Goal: Entertainment & Leisure: Consume media (video, audio)

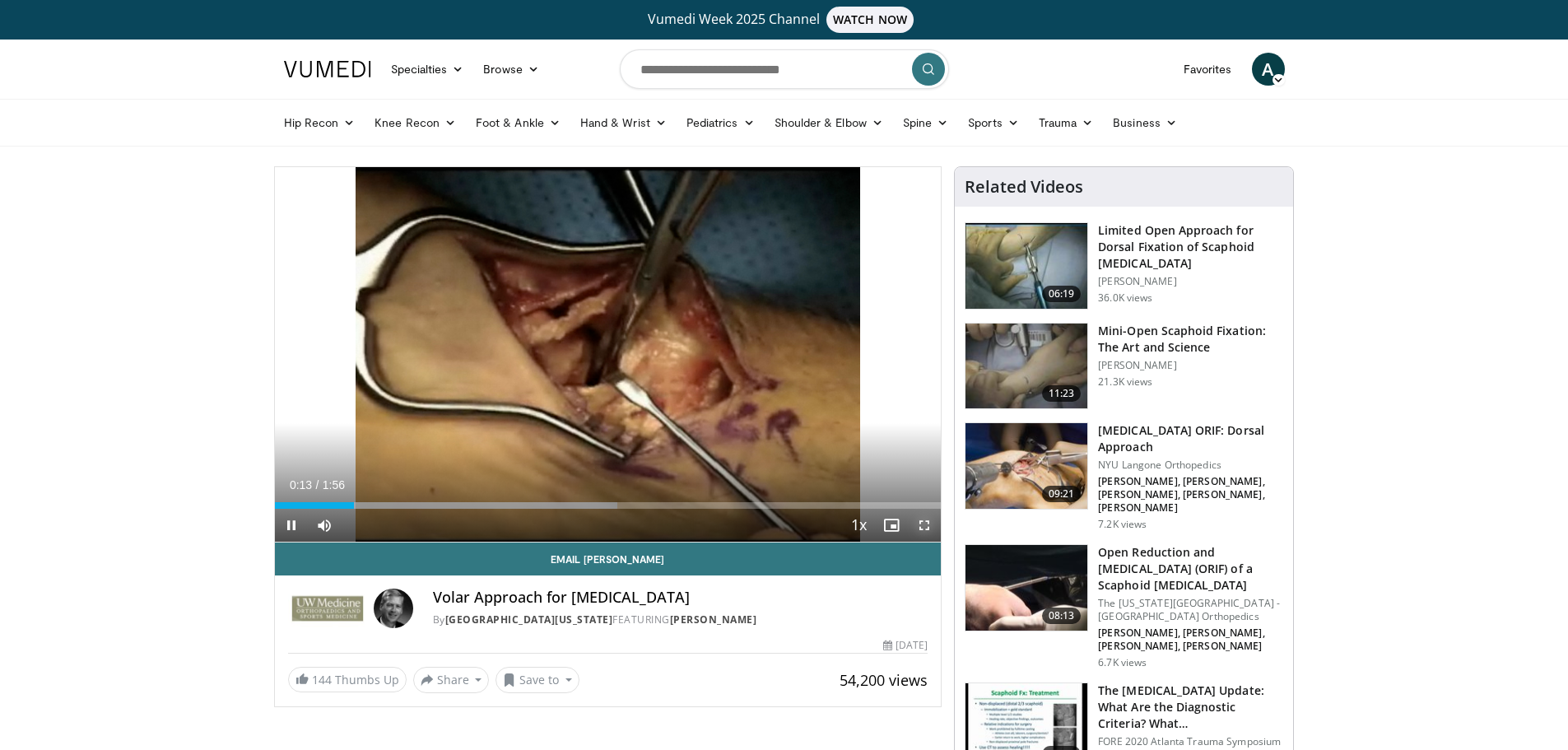
click at [929, 525] on span "Video Player" at bounding box center [924, 525] width 33 height 33
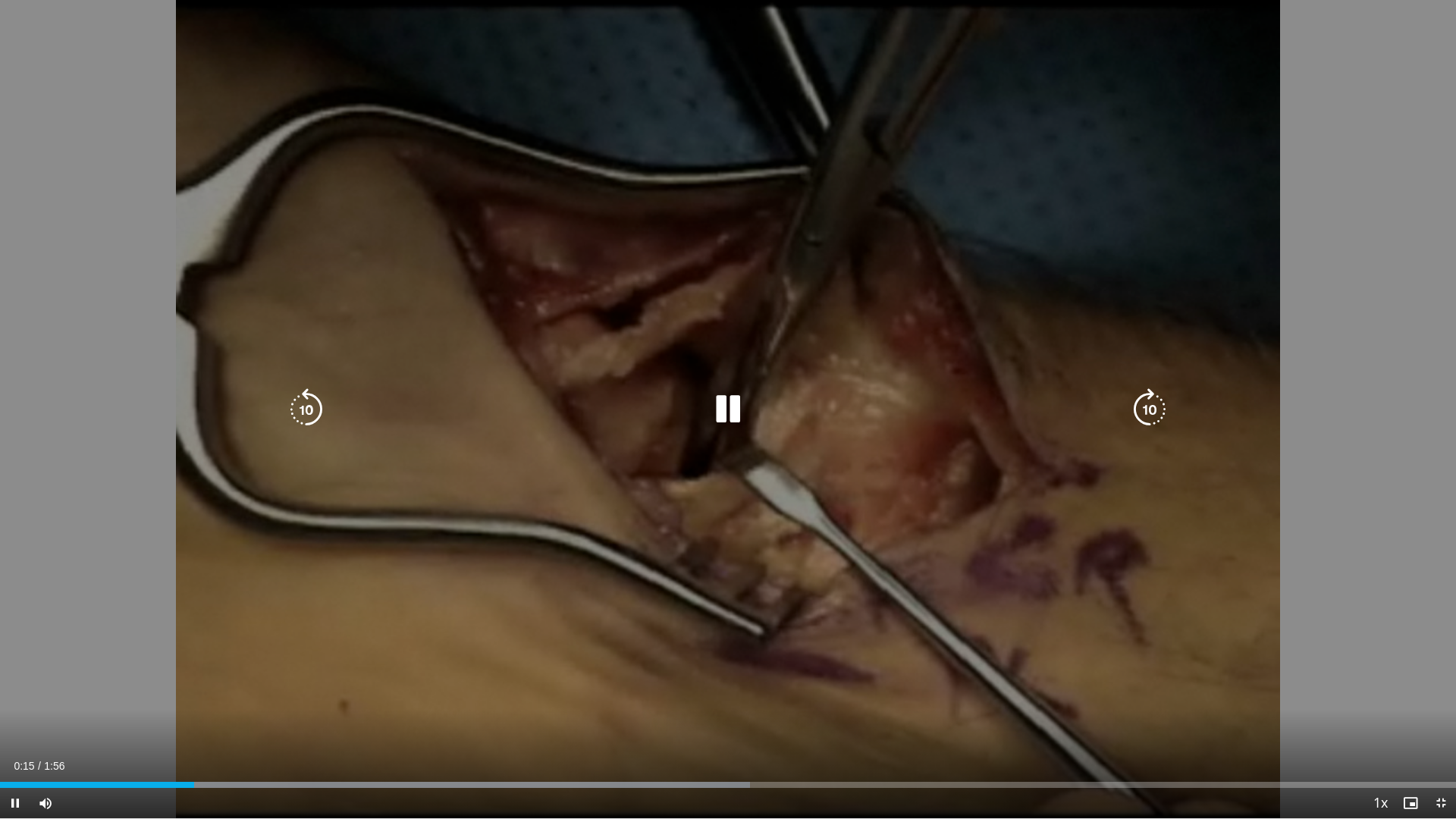
click at [53, 407] on div "10 seconds Tap to unmute" at bounding box center [728, 409] width 1456 height 818
click at [715, 417] on icon "Video Player" at bounding box center [728, 409] width 42 height 42
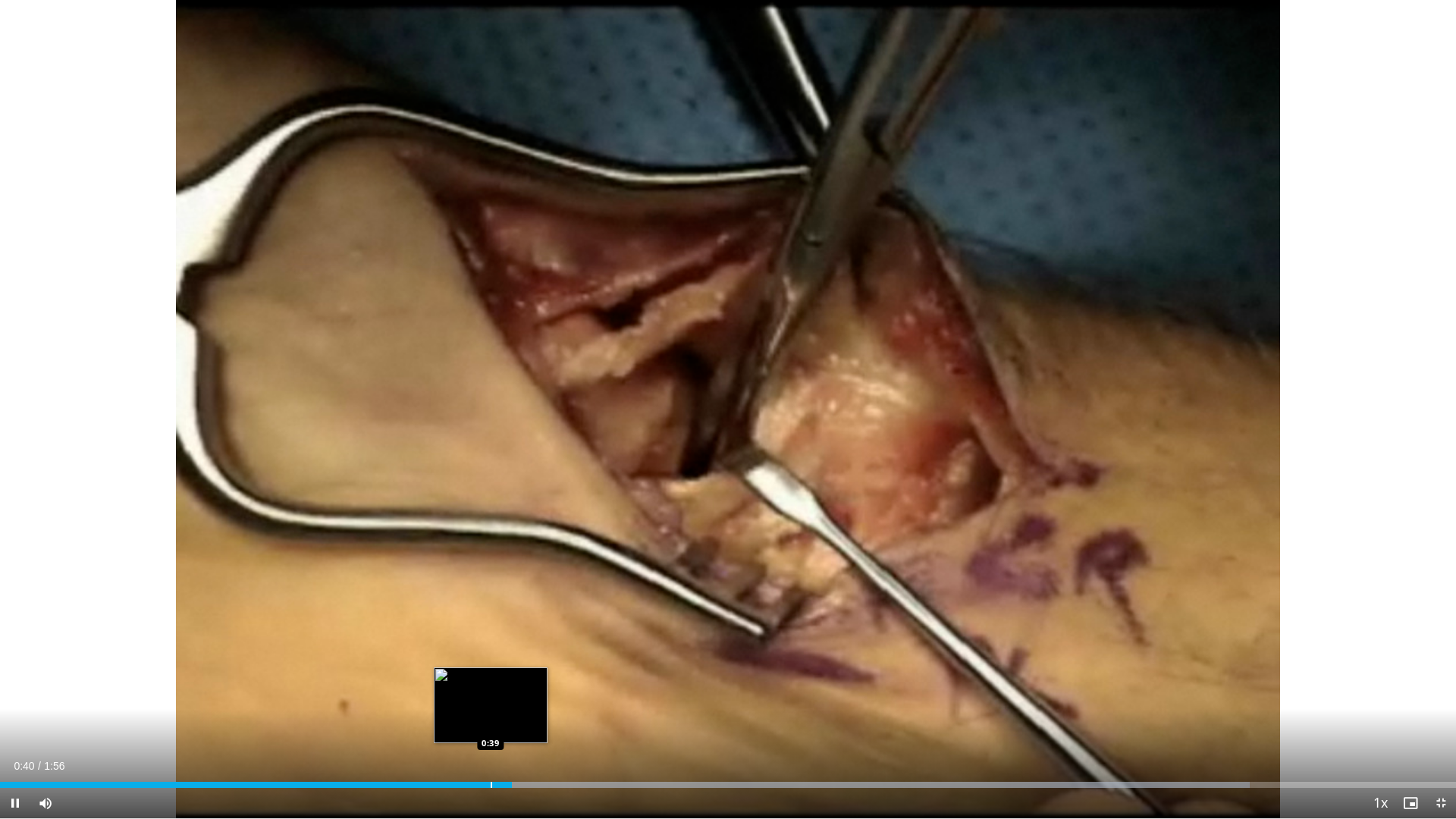
click at [491, 690] on div "Progress Bar" at bounding box center [491, 784] width 2 height 6
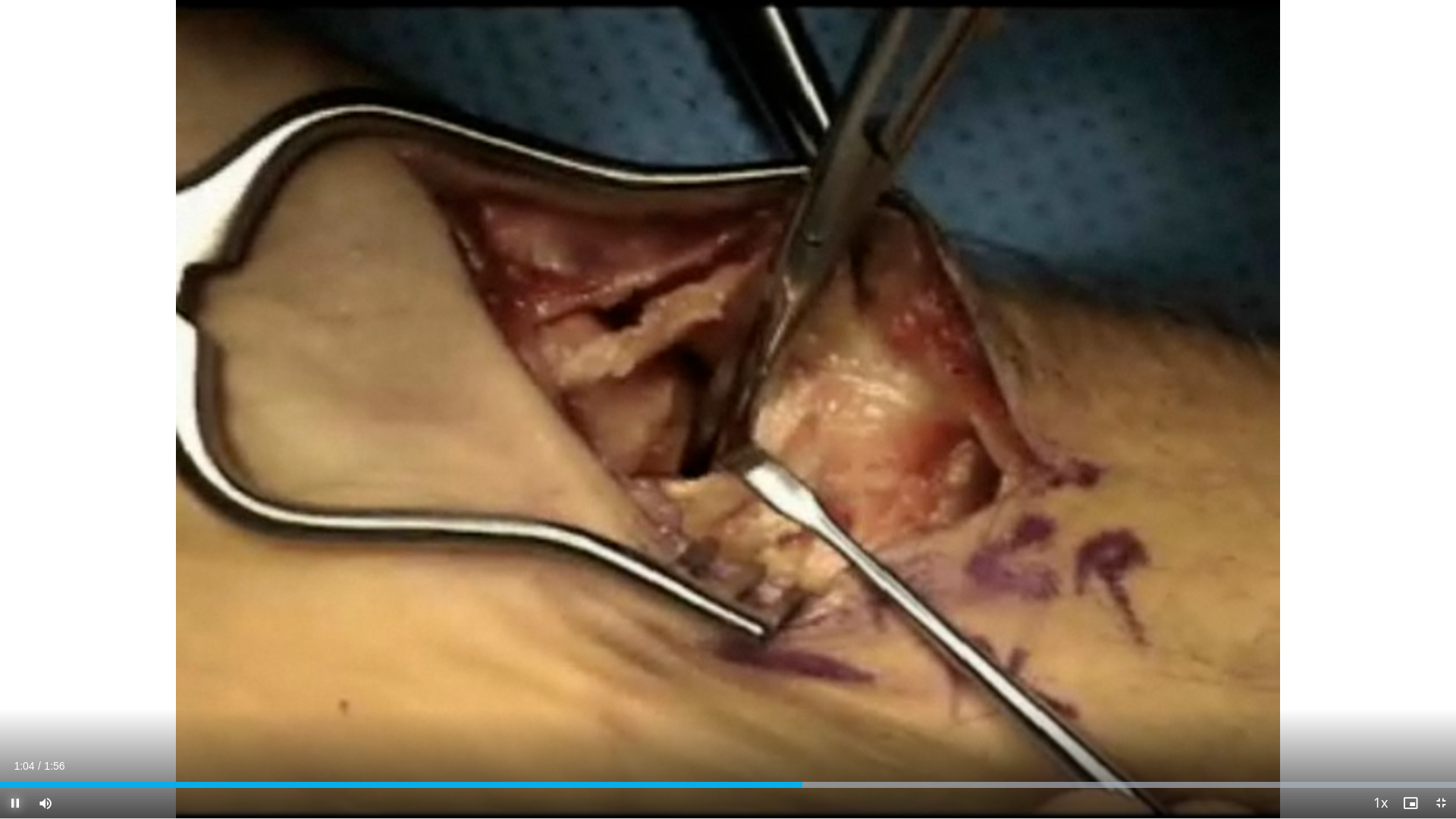
click at [13, 690] on span "Video Player" at bounding box center [15, 803] width 30 height 30
